Goal: Task Accomplishment & Management: Manage account settings

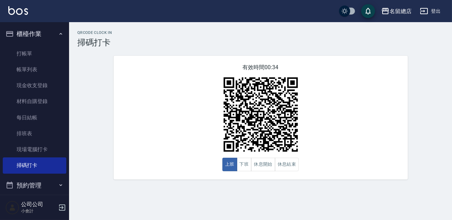
scroll to position [79, 0]
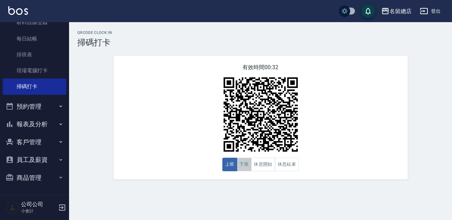
click at [244, 166] on button "下班" at bounding box center [244, 164] width 15 height 13
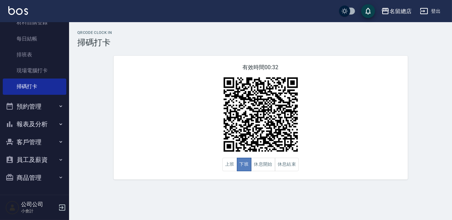
click at [244, 166] on button "下班" at bounding box center [244, 164] width 15 height 13
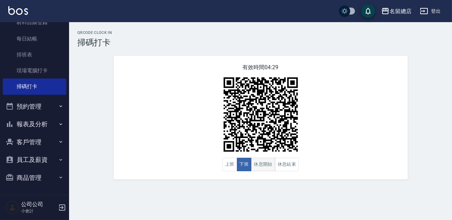
click at [256, 163] on button "休息開始" at bounding box center [263, 164] width 24 height 13
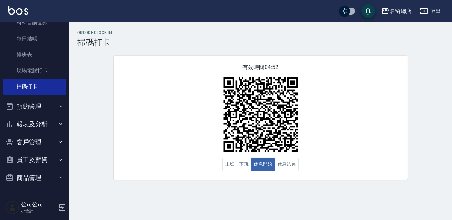
click at [335, 117] on div "有效時間 04:52 上班 下班 休息開始 休息結束" at bounding box center [261, 118] width 294 height 124
click at [288, 166] on button "休息結束" at bounding box center [287, 164] width 24 height 13
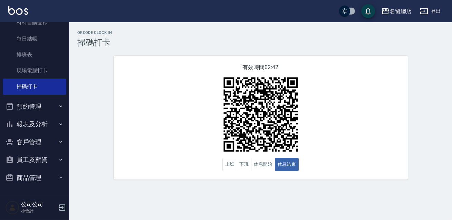
click at [359, 115] on div "有效時間 02:42 上班 下班 休息開始 休息結束" at bounding box center [261, 118] width 294 height 124
click at [262, 162] on button "休息開始" at bounding box center [263, 164] width 24 height 13
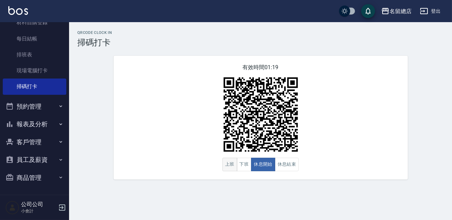
drag, startPoint x: 263, startPoint y: 161, endPoint x: 236, endPoint y: 169, distance: 28.0
click at [263, 161] on button "休息開始" at bounding box center [263, 164] width 24 height 13
click at [294, 165] on button "休息結束" at bounding box center [287, 164] width 24 height 13
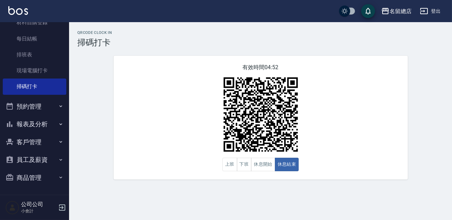
drag, startPoint x: 293, startPoint y: 164, endPoint x: 256, endPoint y: 173, distance: 38.5
click at [243, 191] on div "QRcode Clock In 掃碼打卡 有效時間 04:52 上班 下班 休息開始 休息結束" at bounding box center [226, 110] width 452 height 220
click at [264, 163] on button "休息開始" at bounding box center [263, 164] width 24 height 13
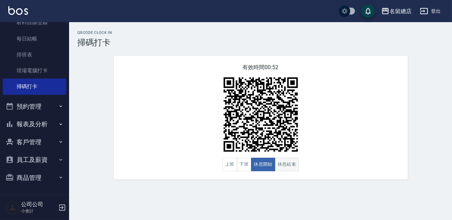
click at [285, 162] on button "休息結束" at bounding box center [287, 164] width 24 height 13
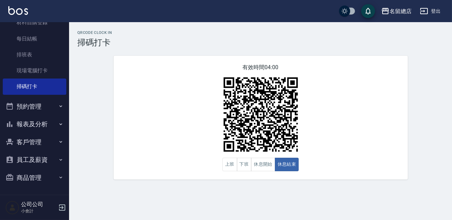
drag, startPoint x: 289, startPoint y: 160, endPoint x: 54, endPoint y: 156, distance: 235.4
click at [53, 155] on button "員工及薪資" at bounding box center [35, 160] width 64 height 18
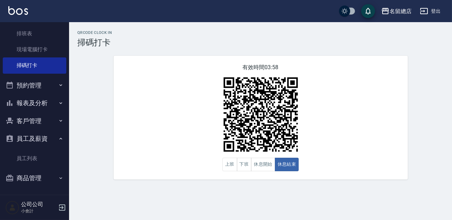
click at [30, 135] on button "員工及薪資" at bounding box center [35, 139] width 64 height 18
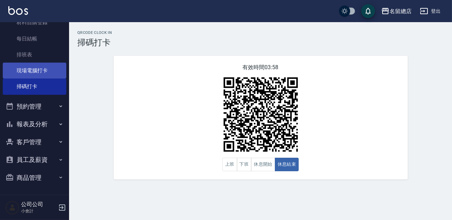
scroll to position [79, 0]
click at [43, 140] on button "客戶管理" at bounding box center [35, 142] width 64 height 18
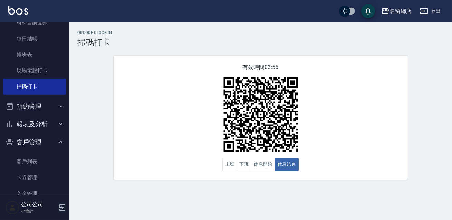
click at [43, 140] on button "客戶管理" at bounding box center [35, 142] width 64 height 18
click at [46, 173] on button "商品管理" at bounding box center [35, 178] width 64 height 18
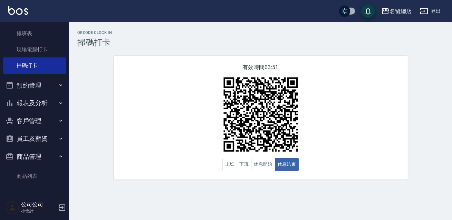
click at [48, 152] on button "商品管理" at bounding box center [35, 157] width 64 height 18
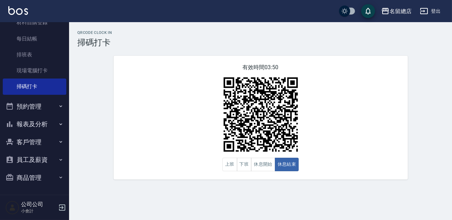
scroll to position [79, 0]
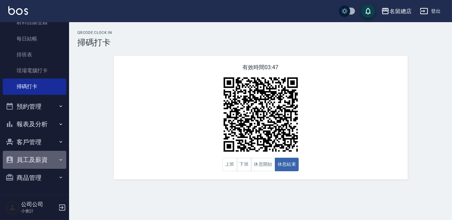
click at [44, 155] on button "員工及薪資" at bounding box center [35, 160] width 64 height 18
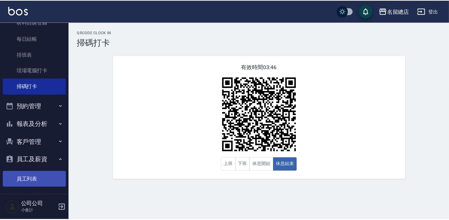
scroll to position [100, 0]
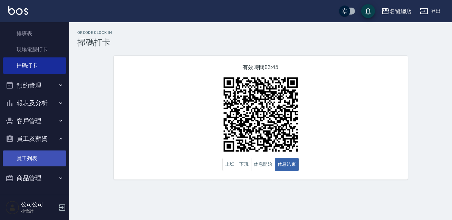
click at [44, 155] on link "員工列表" at bounding box center [35, 158] width 64 height 16
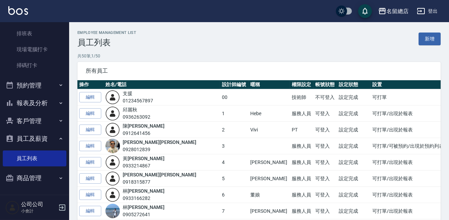
click at [44, 134] on button "員工及薪資" at bounding box center [35, 139] width 64 height 18
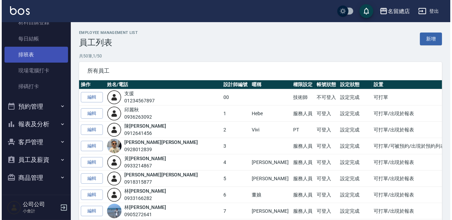
scroll to position [79, 0]
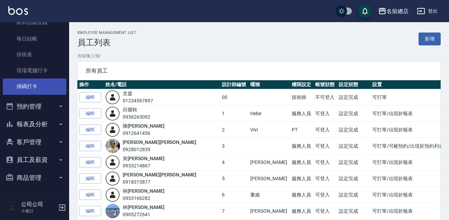
click at [33, 83] on link "掃碼打卡" at bounding box center [35, 86] width 64 height 16
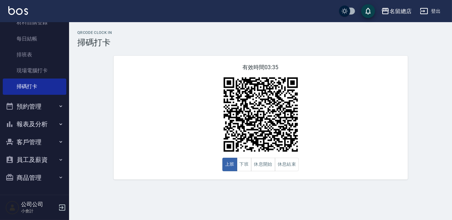
click at [51, 118] on button "報表及分析" at bounding box center [35, 124] width 64 height 18
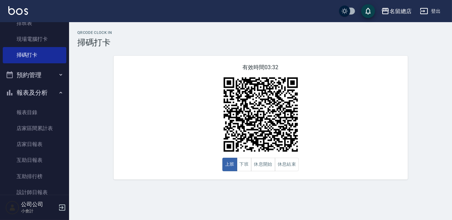
scroll to position [79, 0]
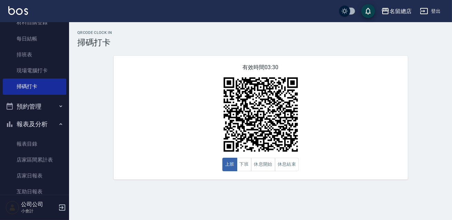
click at [43, 118] on button "報表及分析" at bounding box center [35, 124] width 64 height 18
click at [52, 104] on button "預約管理" at bounding box center [35, 106] width 64 height 18
click at [51, 103] on button "預約管理" at bounding box center [35, 106] width 64 height 18
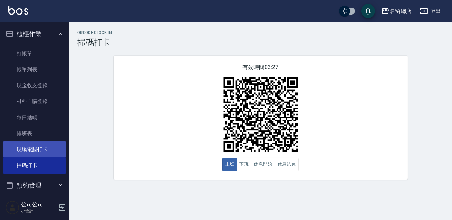
scroll to position [78, 0]
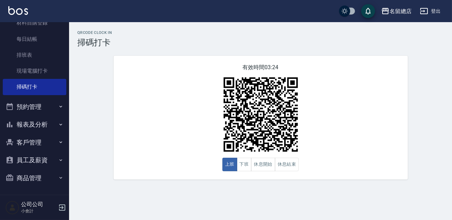
click at [41, 158] on button "員工及薪資" at bounding box center [35, 160] width 64 height 18
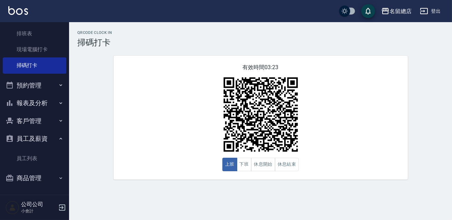
click at [47, 139] on button "員工及薪資" at bounding box center [35, 139] width 64 height 18
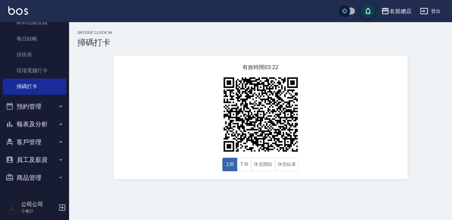
scroll to position [79, 0]
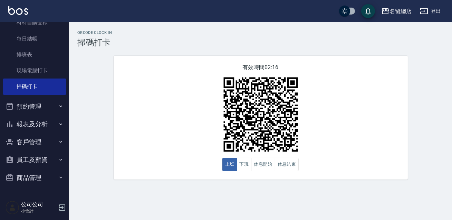
click at [172, 143] on div "有效時間 02:16 上班 下班 休息開始 休息結束" at bounding box center [261, 118] width 294 height 124
click at [259, 171] on div "有效時間 02:15 上班 下班 休息開始 休息結束" at bounding box center [261, 118] width 294 height 124
click at [260, 170] on button "休息開始" at bounding box center [263, 164] width 24 height 13
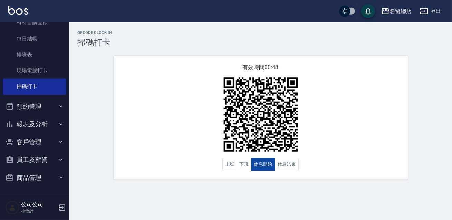
click at [260, 170] on button "休息開始" at bounding box center [263, 164] width 24 height 13
click at [281, 166] on button "休息結束" at bounding box center [287, 164] width 24 height 13
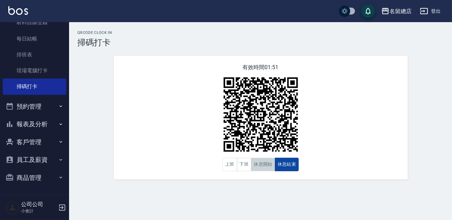
click at [274, 168] on div "上班 下班 休息開始 休息結束" at bounding box center [261, 164] width 77 height 13
click at [269, 168] on button "休息開始" at bounding box center [263, 164] width 24 height 13
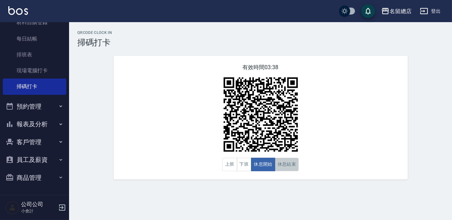
drag, startPoint x: 320, startPoint y: 167, endPoint x: 276, endPoint y: 166, distance: 43.9
click at [276, 166] on button "休息結束" at bounding box center [287, 164] width 24 height 13
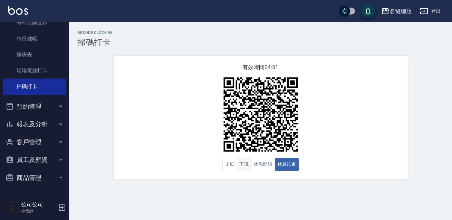
click at [245, 165] on button "下班" at bounding box center [244, 164] width 15 height 13
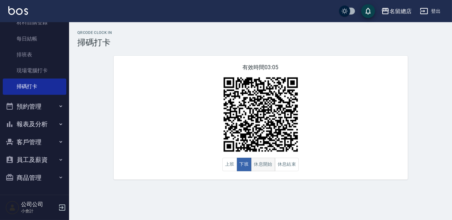
click at [257, 171] on button "休息開始" at bounding box center [263, 164] width 24 height 13
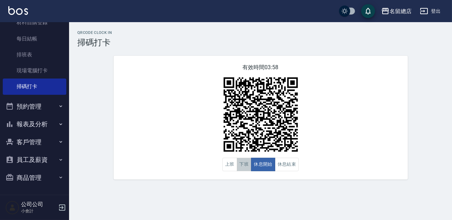
click at [244, 162] on button "下班" at bounding box center [244, 164] width 15 height 13
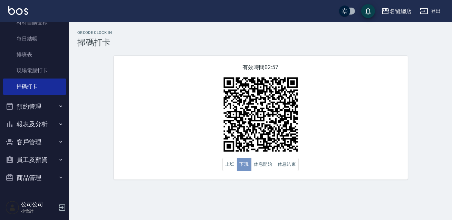
drag, startPoint x: 244, startPoint y: 162, endPoint x: 254, endPoint y: 157, distance: 11.3
click at [254, 157] on div "有效時間 02:57 上班 下班 休息開始 休息結束" at bounding box center [261, 118] width 294 height 124
drag, startPoint x: 295, startPoint y: 159, endPoint x: 294, endPoint y: 166, distance: 6.5
click at [294, 166] on button "休息結束" at bounding box center [287, 164] width 24 height 13
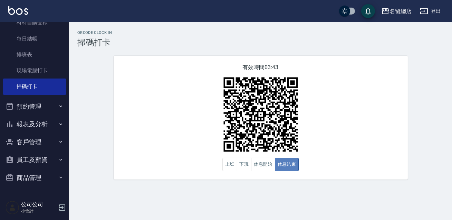
click at [280, 168] on button "休息結束" at bounding box center [287, 164] width 24 height 13
click at [256, 167] on button "休息開始" at bounding box center [263, 164] width 24 height 13
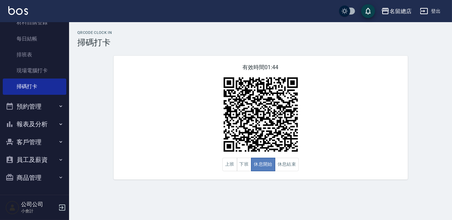
drag, startPoint x: 261, startPoint y: 163, endPoint x: 277, endPoint y: 158, distance: 17.2
click at [263, 161] on button "休息開始" at bounding box center [263, 164] width 24 height 13
click at [274, 174] on div "有效時間 01:43 上班 下班 休息開始 休息結束" at bounding box center [261, 118] width 294 height 124
click at [282, 163] on button "休息結束" at bounding box center [287, 164] width 24 height 13
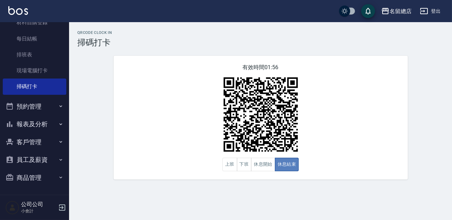
click at [282, 163] on button "休息結束" at bounding box center [287, 164] width 24 height 13
click at [242, 166] on button "下班" at bounding box center [244, 164] width 15 height 13
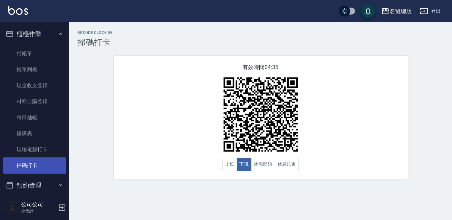
scroll to position [78, 0]
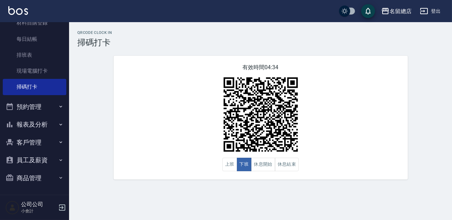
click at [36, 129] on button "報表及分析" at bounding box center [35, 124] width 64 height 18
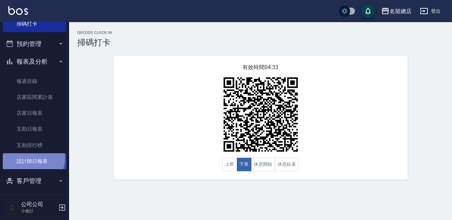
click at [31, 158] on link "設計師日報表" at bounding box center [35, 161] width 64 height 16
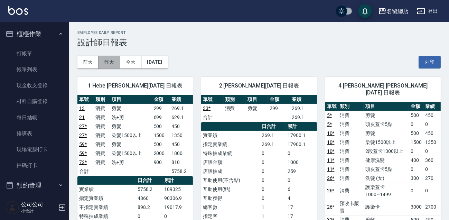
click at [108, 61] on button "昨天" at bounding box center [109, 62] width 21 height 13
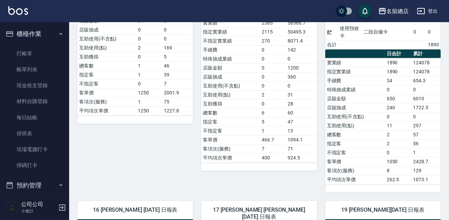
scroll to position [1099, 0]
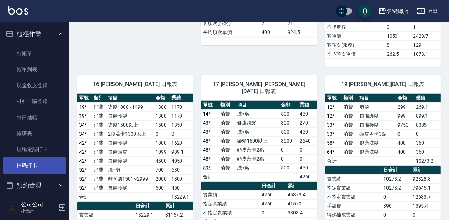
click at [23, 159] on link "掃碼打卡" at bounding box center [35, 165] width 64 height 16
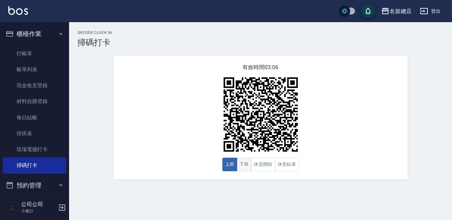
click at [244, 162] on button "下班" at bounding box center [244, 164] width 15 height 13
